Goal: Task Accomplishment & Management: Manage account settings

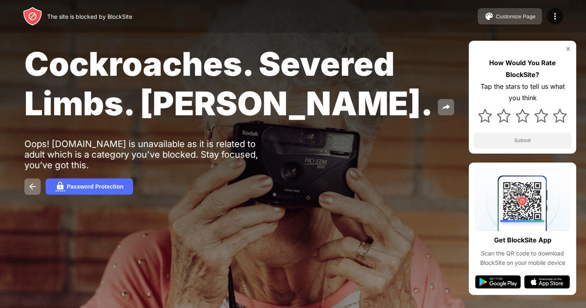
click at [518, 14] on div "Customize Page" at bounding box center [516, 16] width 40 height 6
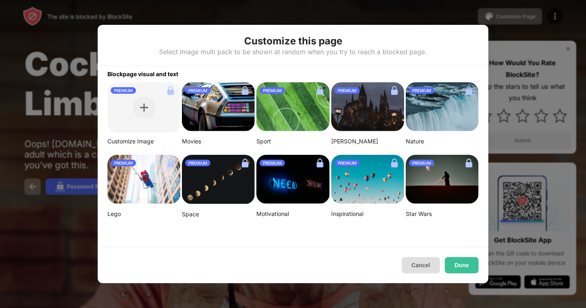
click at [430, 269] on button "Cancel" at bounding box center [421, 265] width 38 height 16
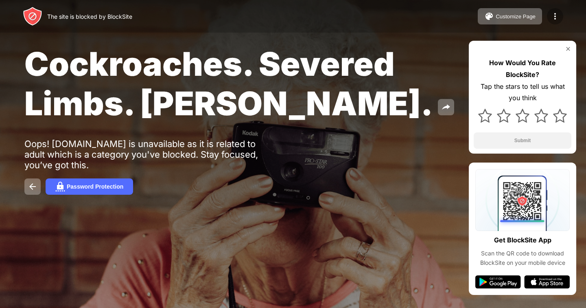
click at [555, 18] on img at bounding box center [555, 16] width 10 height 10
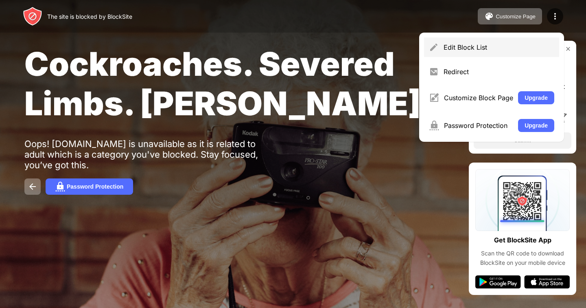
click at [498, 48] on div "Edit Block List" at bounding box center [499, 47] width 111 height 8
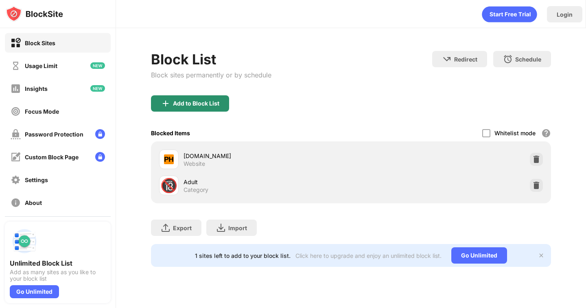
click at [219, 101] on div "Add to Block List" at bounding box center [190, 103] width 78 height 16
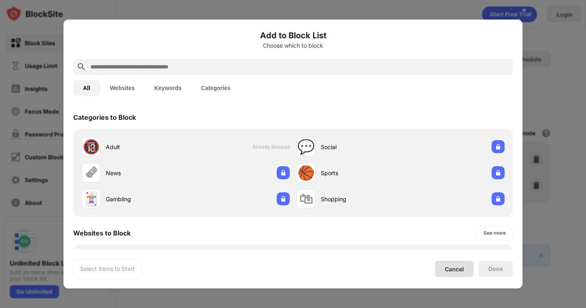
click at [459, 270] on div "Cancel" at bounding box center [454, 268] width 19 height 7
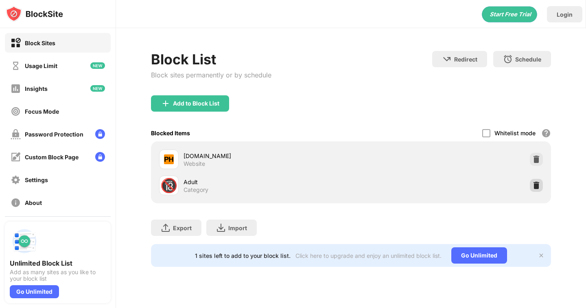
click at [537, 187] on img at bounding box center [536, 185] width 8 height 8
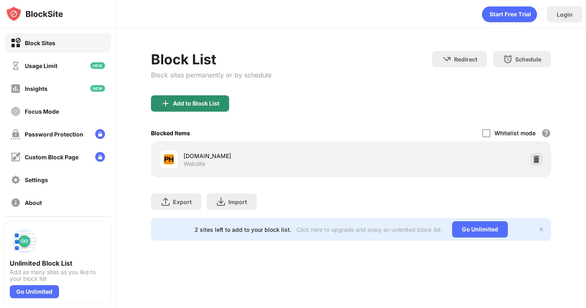
click at [212, 105] on div "Add to Block List" at bounding box center [196, 103] width 46 height 7
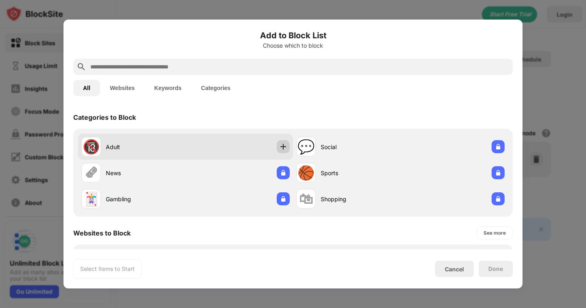
click at [280, 147] on img at bounding box center [283, 146] width 8 height 8
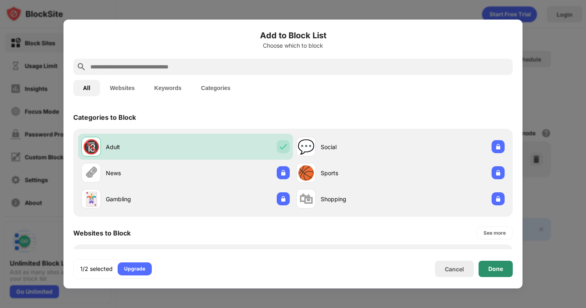
click at [500, 267] on div "Done" at bounding box center [495, 268] width 15 height 7
